Goal: Find specific page/section: Find specific page/section

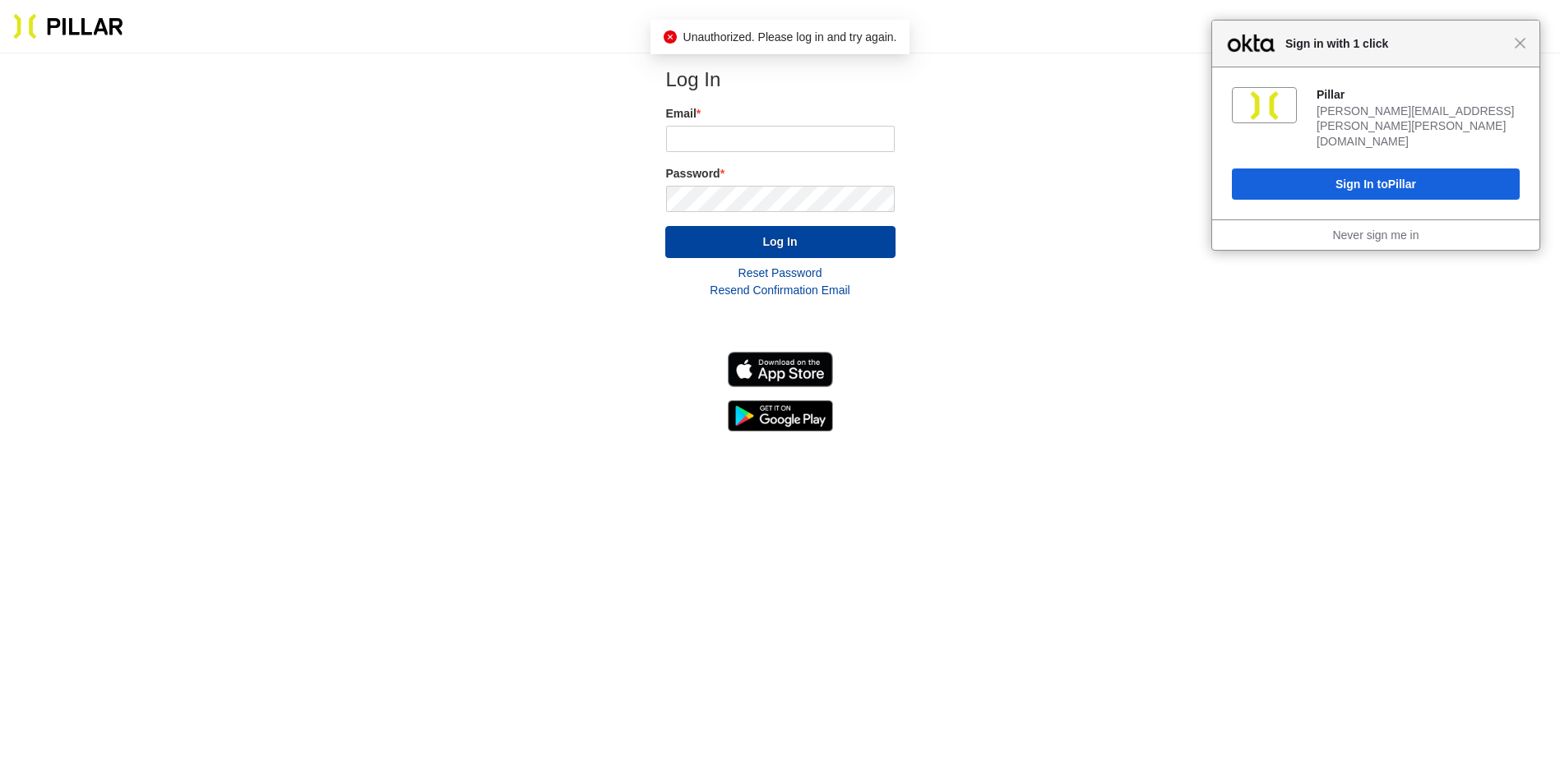
click at [1444, 106] on div "[PERSON_NAME][EMAIL_ADDRESS][PERSON_NAME][PERSON_NAME][DOMAIN_NAME]" at bounding box center [1418, 126] width 203 height 45
click at [1426, 143] on div "[PERSON_NAME] [PERSON_NAME][EMAIL_ADDRESS][PERSON_NAME][PERSON_NAME][DOMAIN_NAM…" at bounding box center [1375, 143] width 327 height 152
click at [1420, 168] on button "Sign In to Pillar" at bounding box center [1375, 184] width 288 height 31
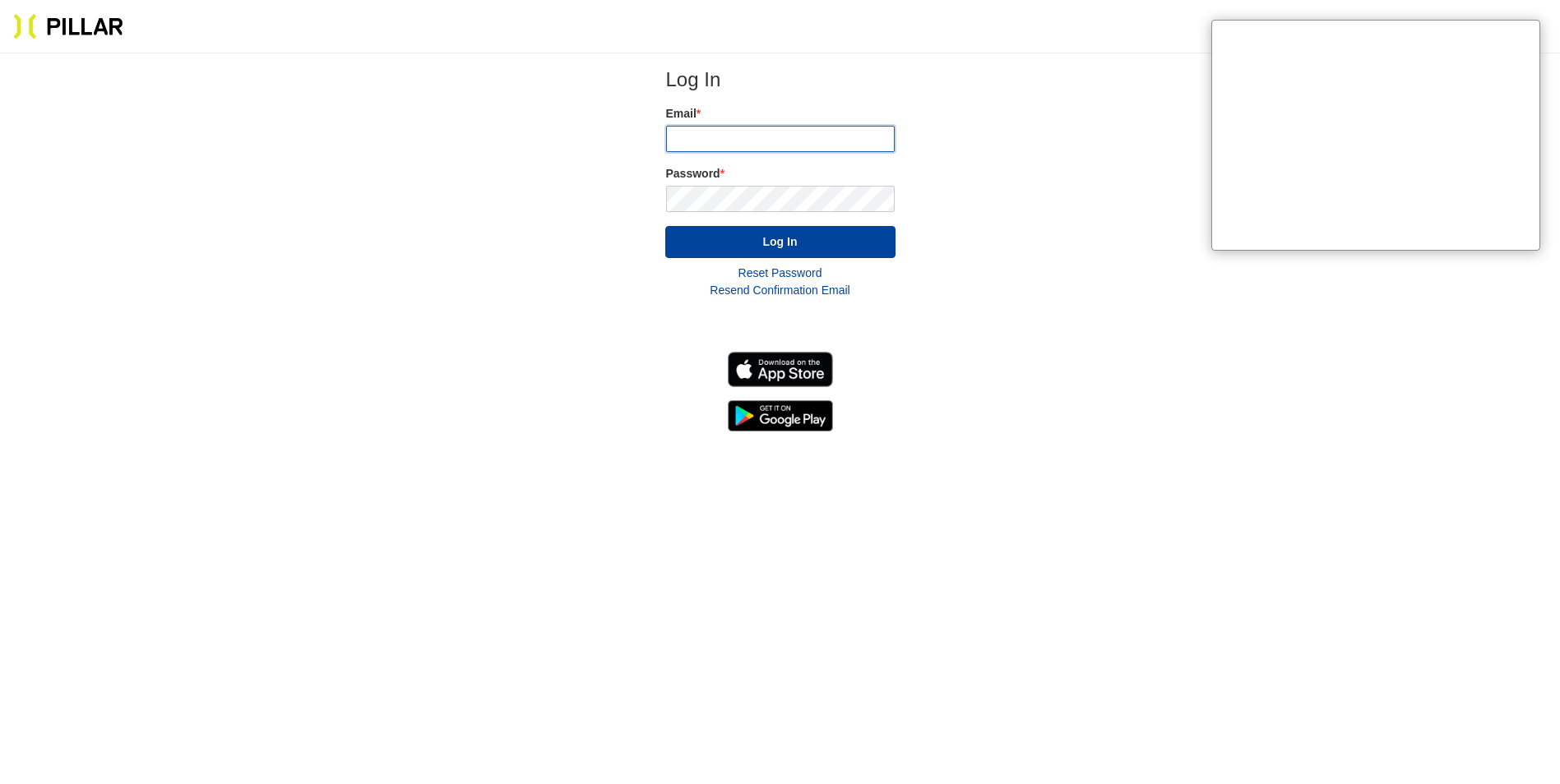
type input "[PERSON_NAME][EMAIL_ADDRESS][PERSON_NAME][PERSON_NAME][DOMAIN_NAME]"
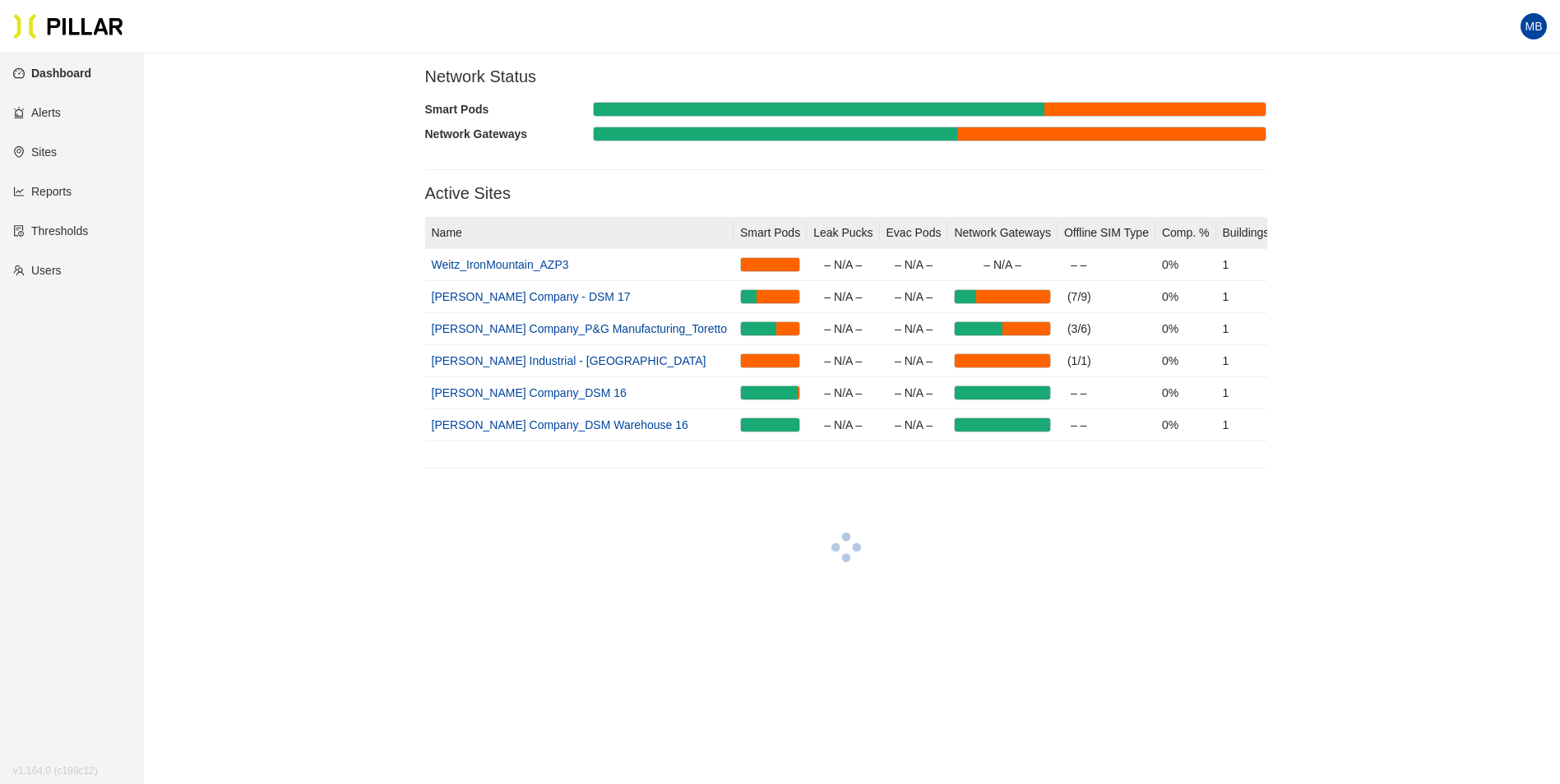
click at [1033, 521] on div at bounding box center [846, 550] width 842 height 137
click at [486, 391] on link "[PERSON_NAME] Company_DSM 16" at bounding box center [529, 393] width 195 height 13
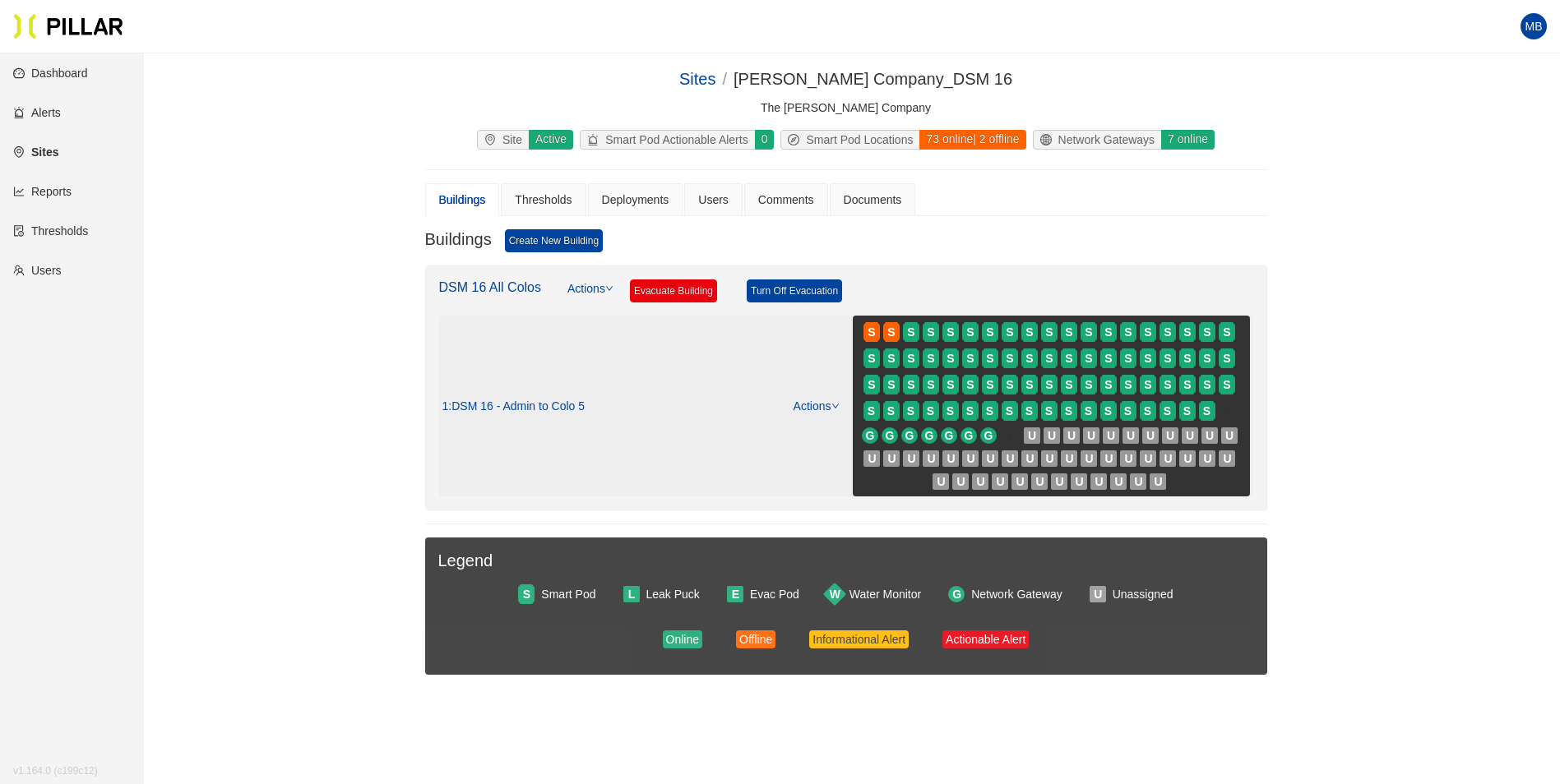
click at [819, 408] on link "Actions" at bounding box center [816, 406] width 46 height 13
click at [828, 433] on link "View/Edit Floor Plan" at bounding box center [851, 433] width 104 height 18
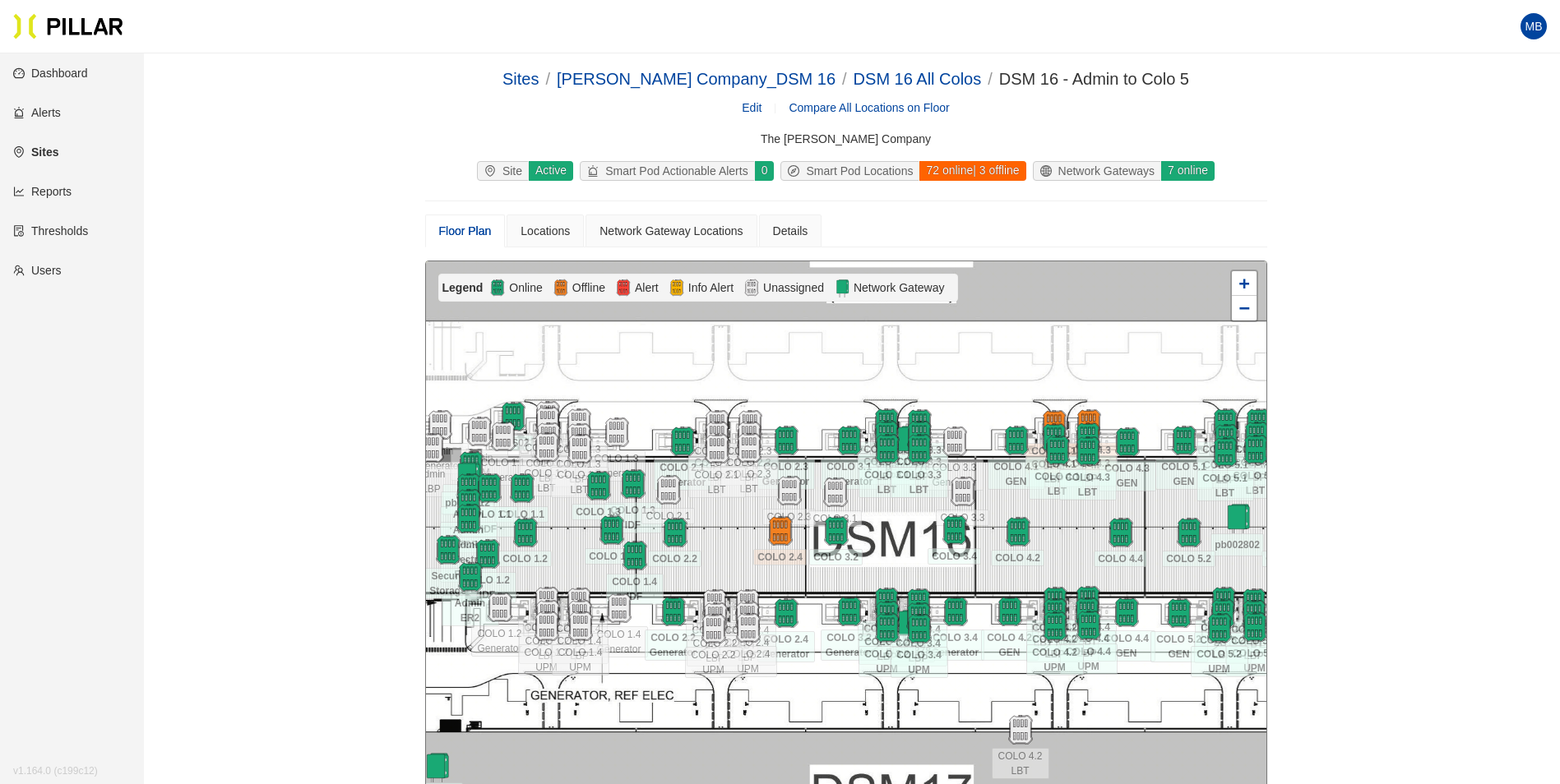
drag, startPoint x: 1034, startPoint y: 547, endPoint x: 1083, endPoint y: 521, distance: 55.5
click at [1083, 521] on div at bounding box center [846, 555] width 840 height 587
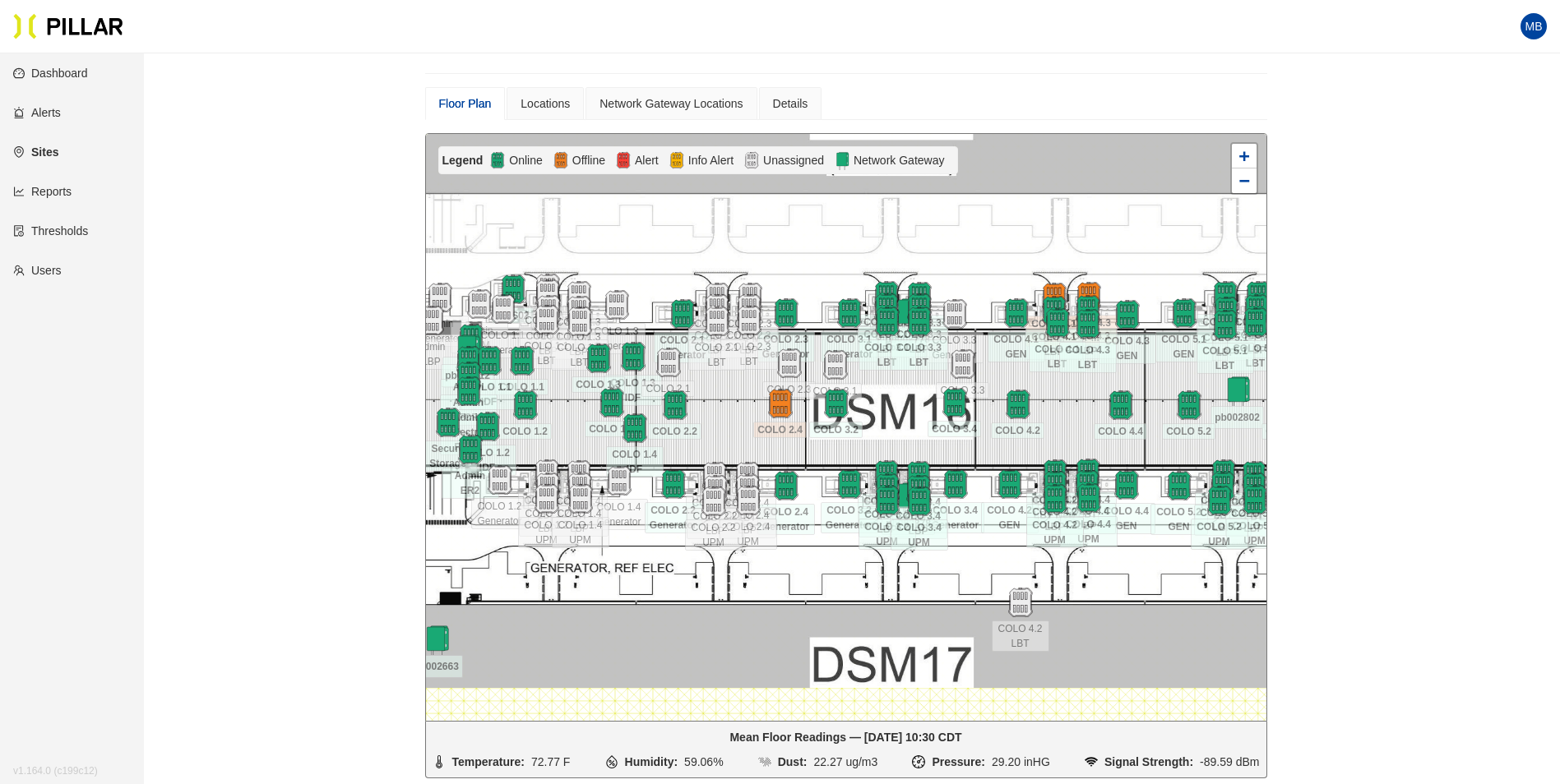
scroll to position [164, 0]
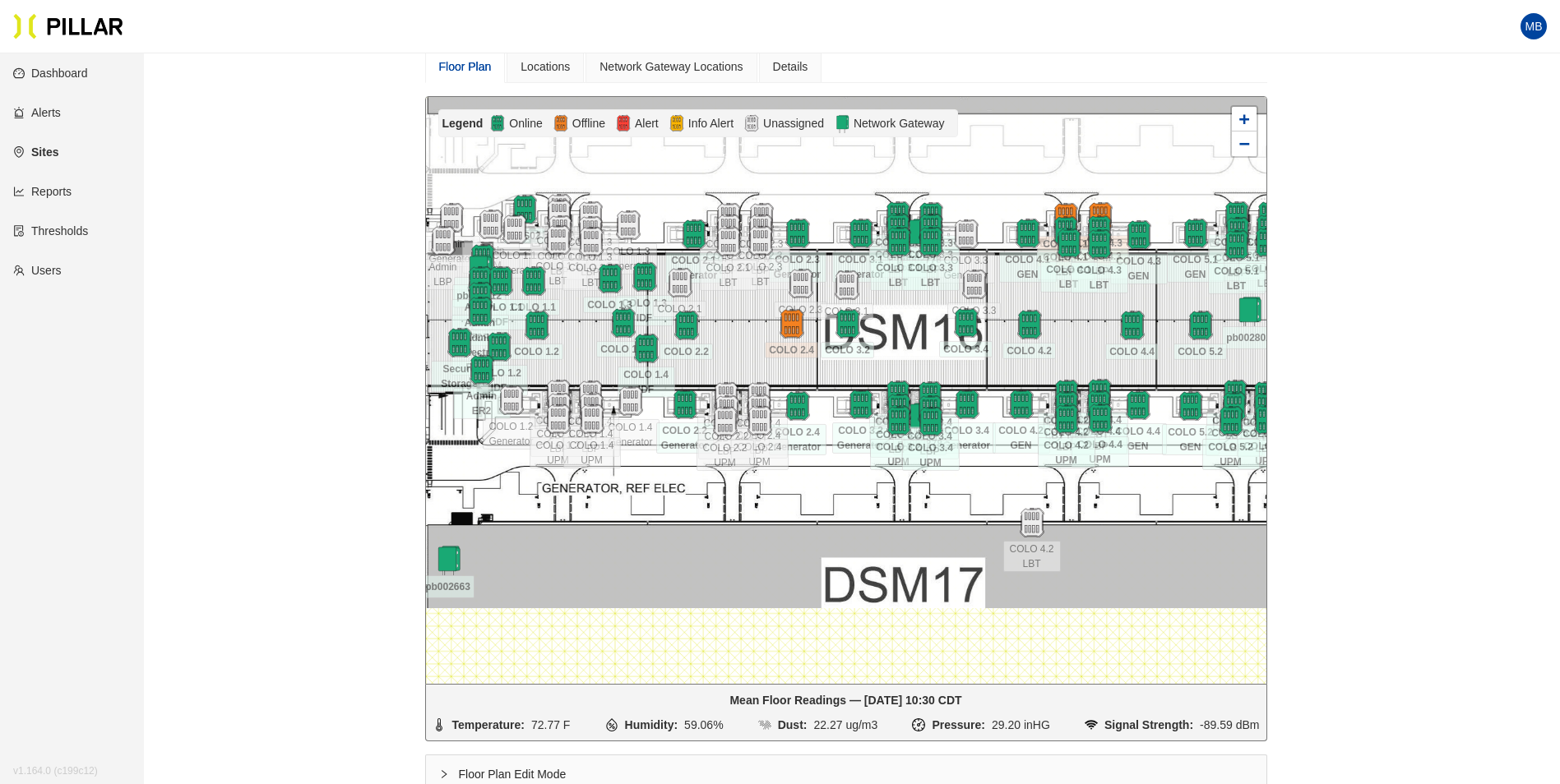
drag, startPoint x: 1152, startPoint y: 548, endPoint x: 1163, endPoint y: 505, distance: 44.4
click at [1163, 505] on div at bounding box center [846, 391] width 840 height 587
drag, startPoint x: 860, startPoint y: 498, endPoint x: 891, endPoint y: 499, distance: 31.0
click at [891, 499] on div at bounding box center [846, 391] width 840 height 587
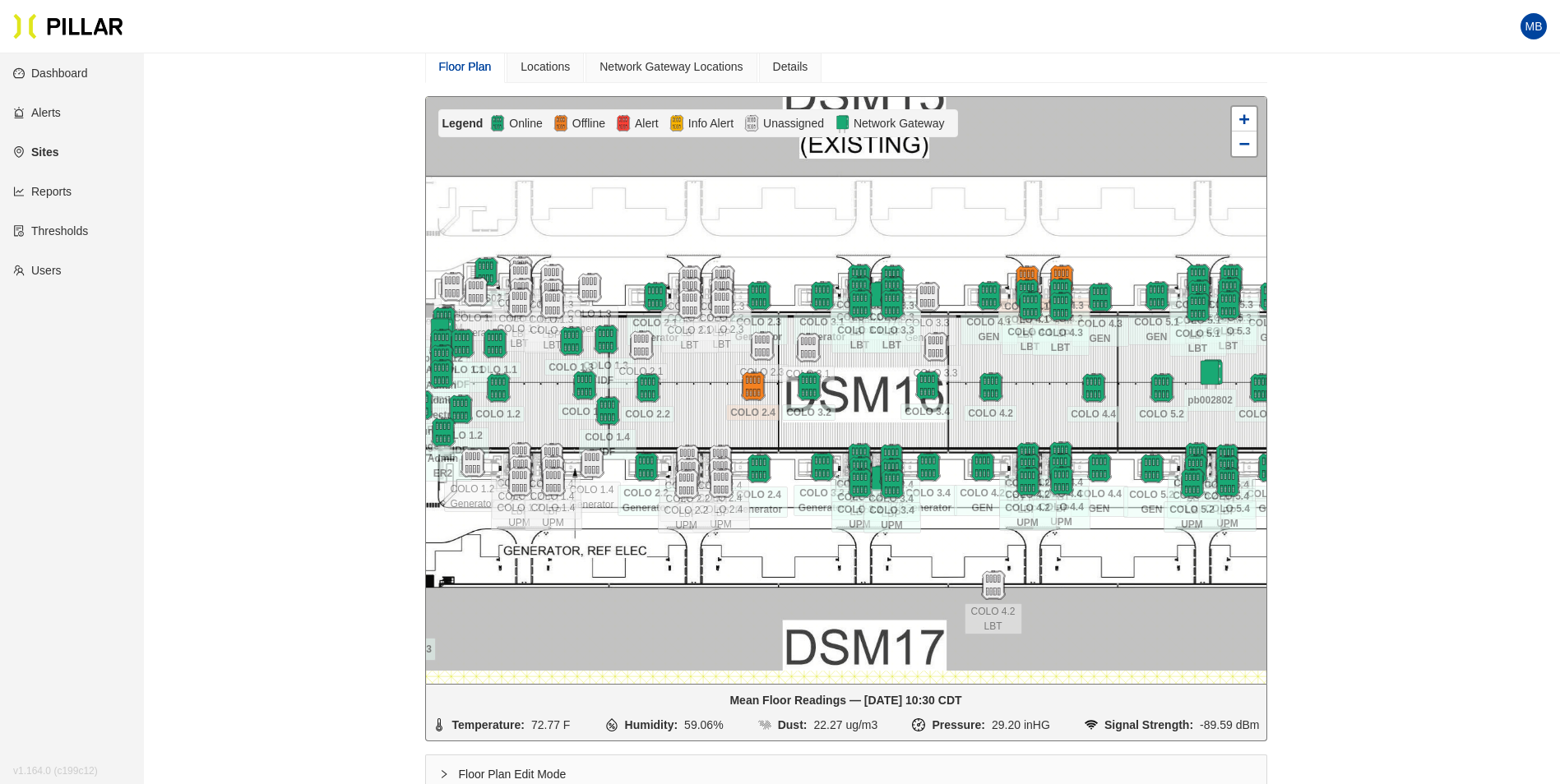
drag, startPoint x: 728, startPoint y: 540, endPoint x: 658, endPoint y: 602, distance: 93.5
click at [658, 602] on div at bounding box center [846, 391] width 840 height 587
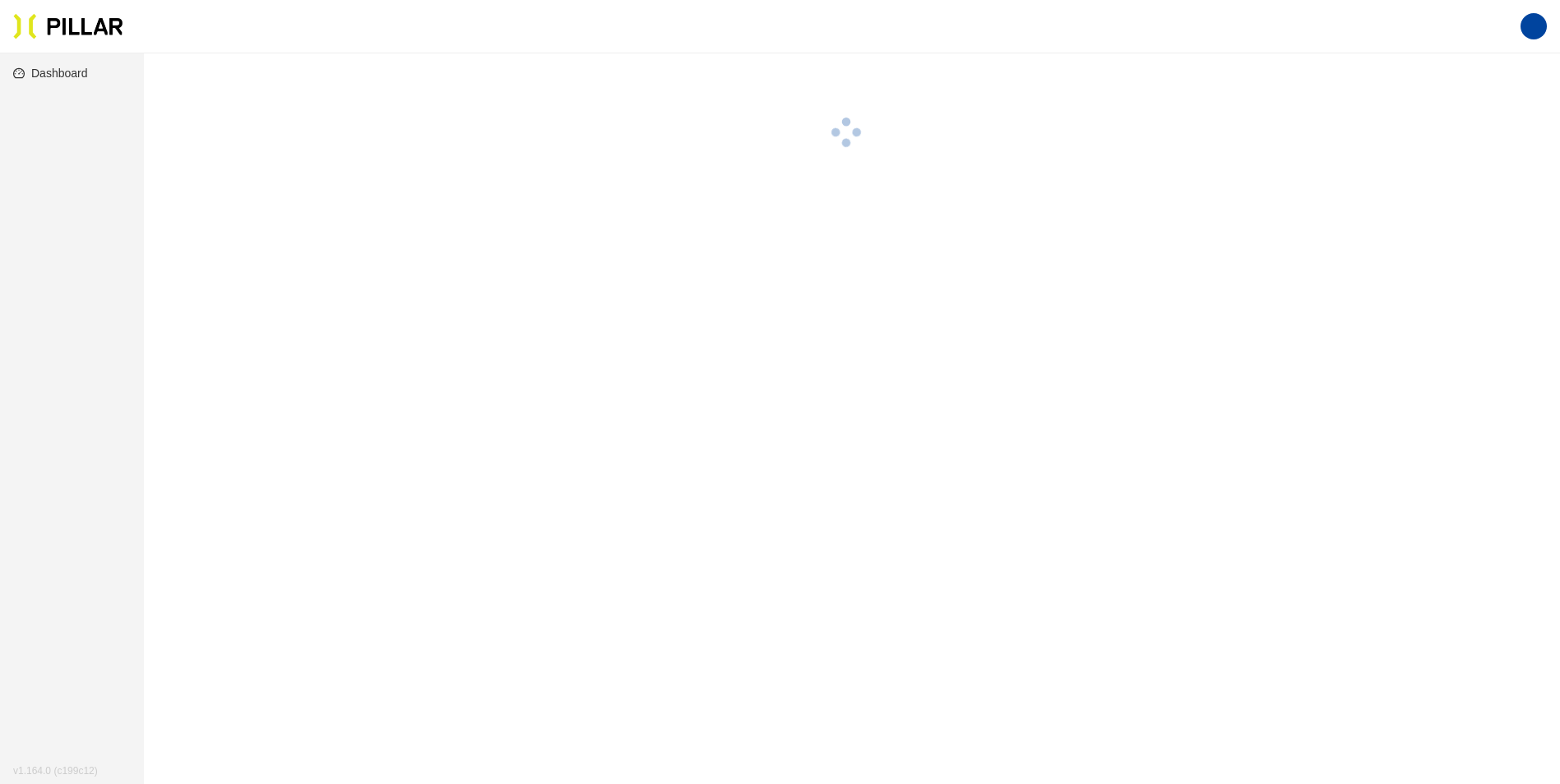
scroll to position [54, 0]
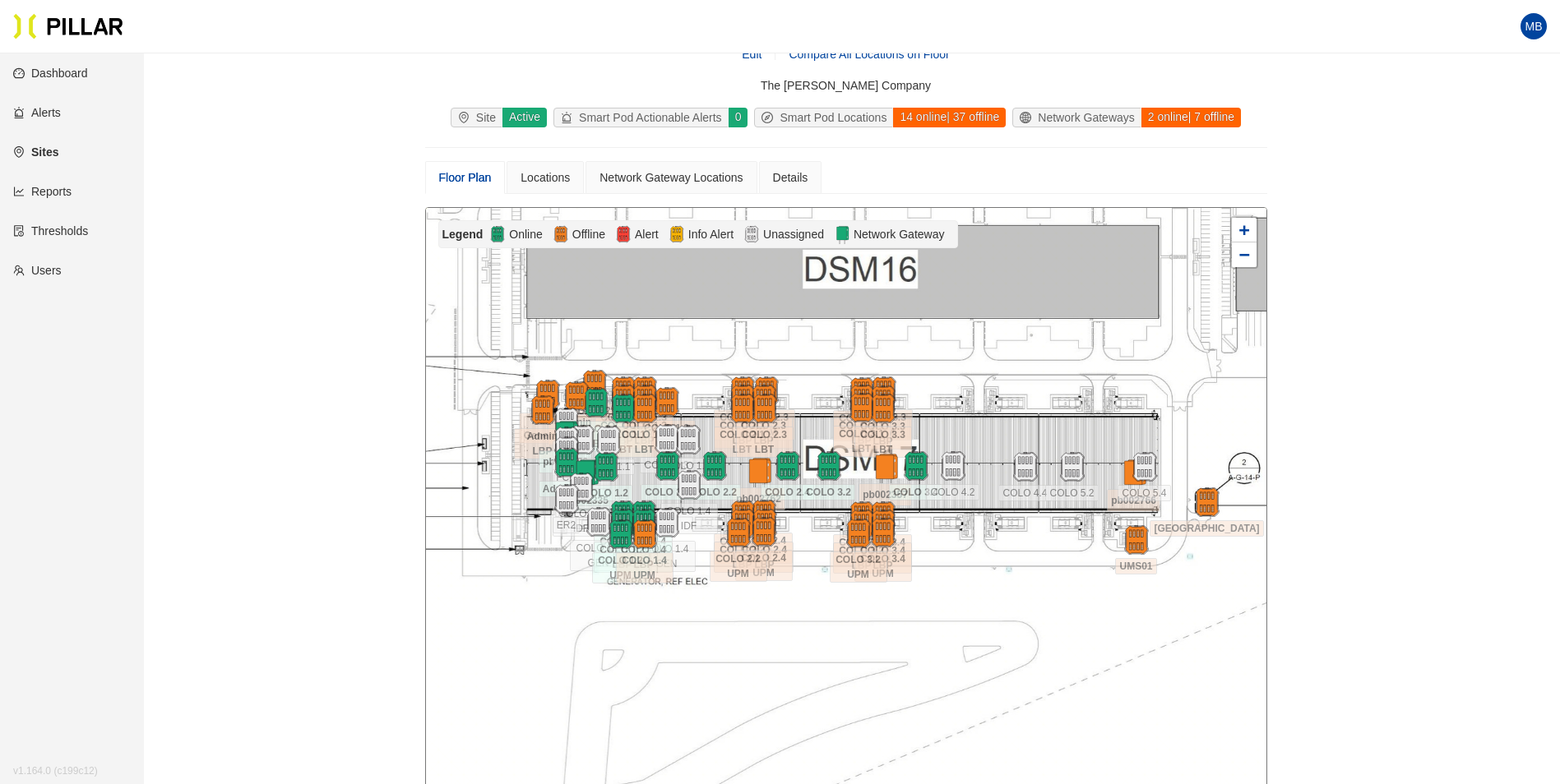
drag, startPoint x: 1115, startPoint y: 566, endPoint x: 1053, endPoint y: 560, distance: 62.3
click at [1053, 560] on div at bounding box center [846, 501] width 840 height 587
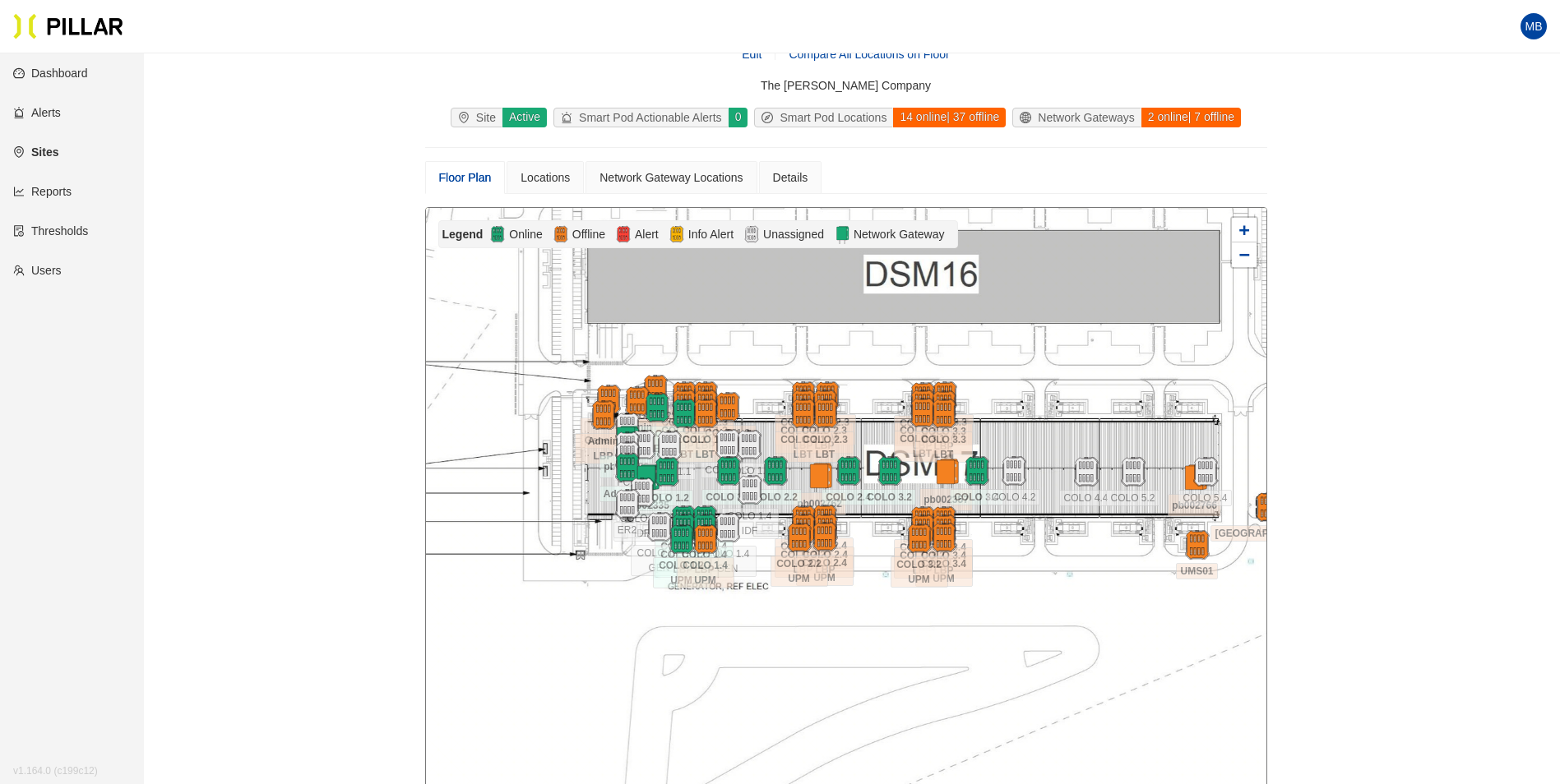
scroll to position [136, 0]
